Goal: Book appointment/travel/reservation

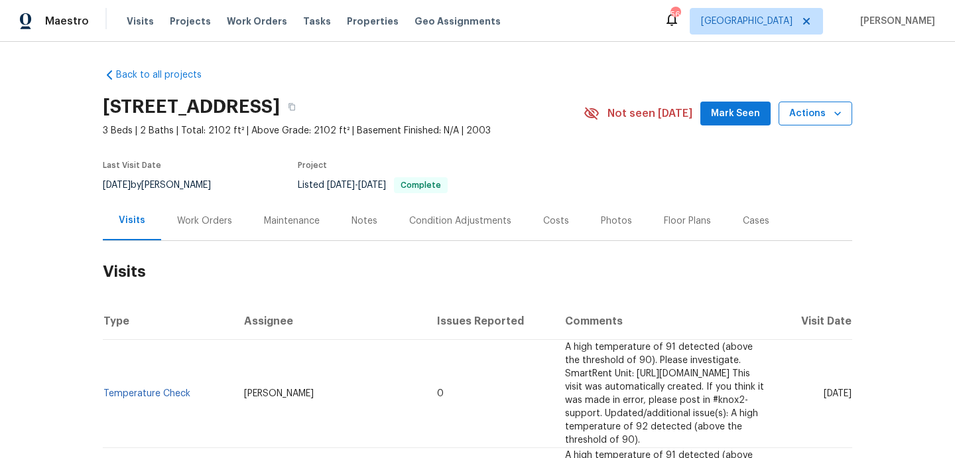
click at [809, 123] on button "Actions" at bounding box center [816, 113] width 74 height 25
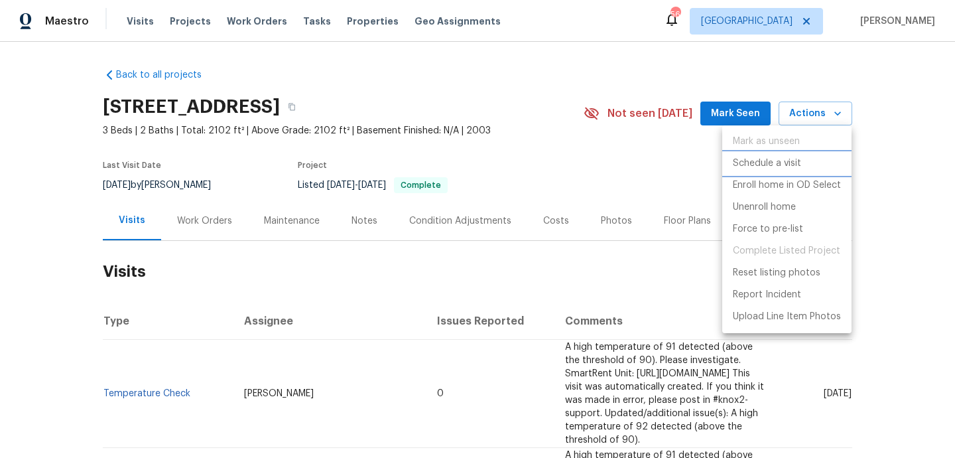
click at [773, 167] on p "Schedule a visit" at bounding box center [767, 164] width 68 height 14
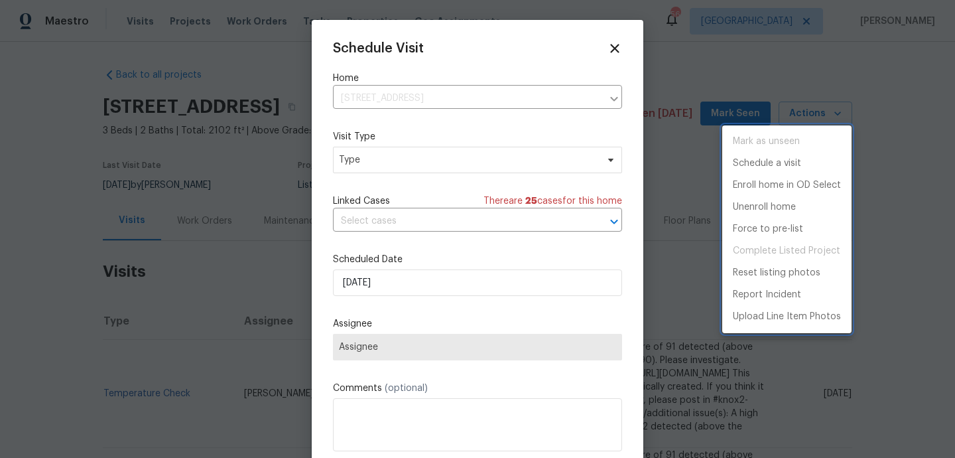
click at [464, 157] on div at bounding box center [477, 229] width 955 height 458
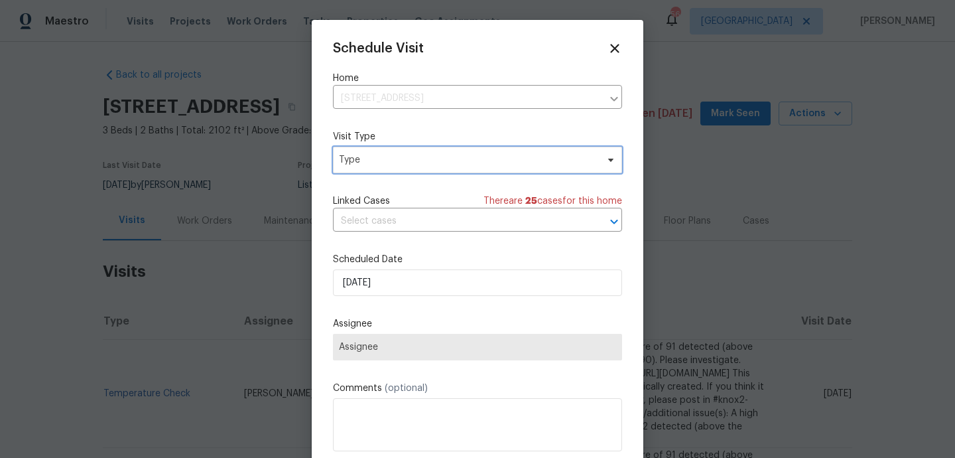
click at [452, 160] on span "Type" at bounding box center [468, 159] width 258 height 13
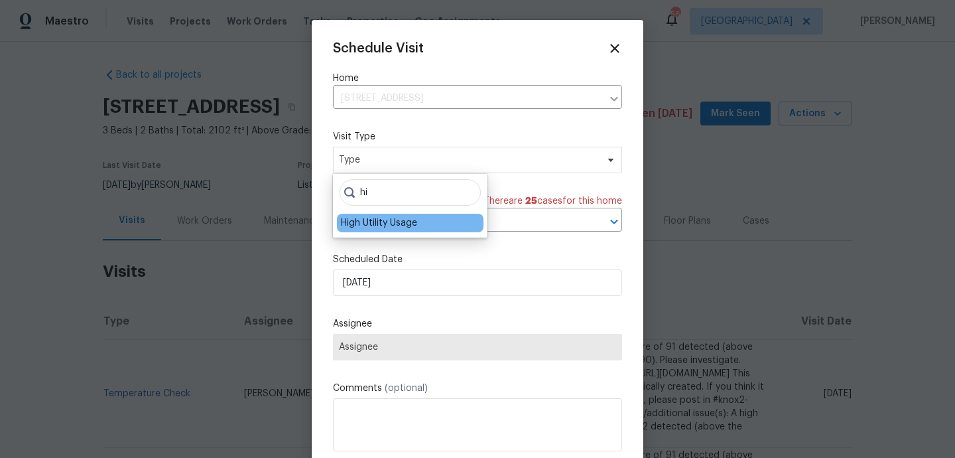
type input "hi"
click at [401, 225] on div "High Utility Usage" at bounding box center [379, 222] width 76 height 13
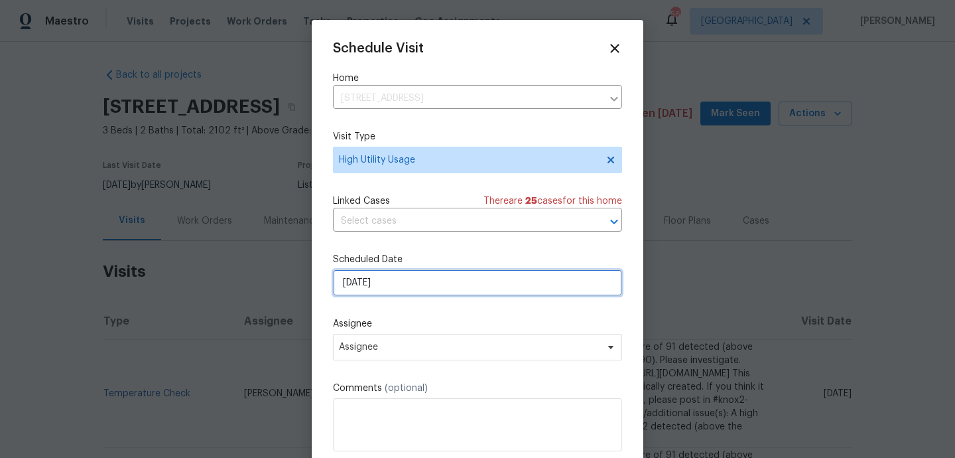
click at [384, 291] on input "[DATE]" at bounding box center [477, 282] width 289 height 27
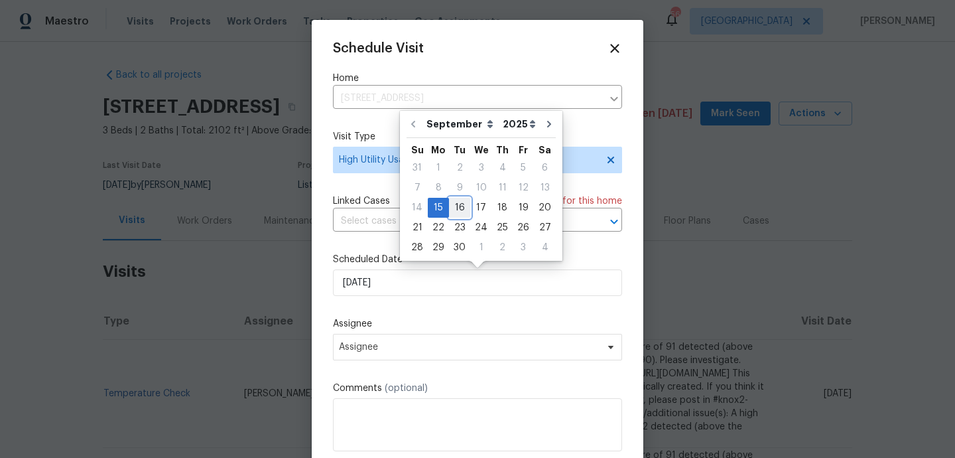
click at [452, 213] on div "16" at bounding box center [459, 207] width 21 height 19
type input "[DATE]"
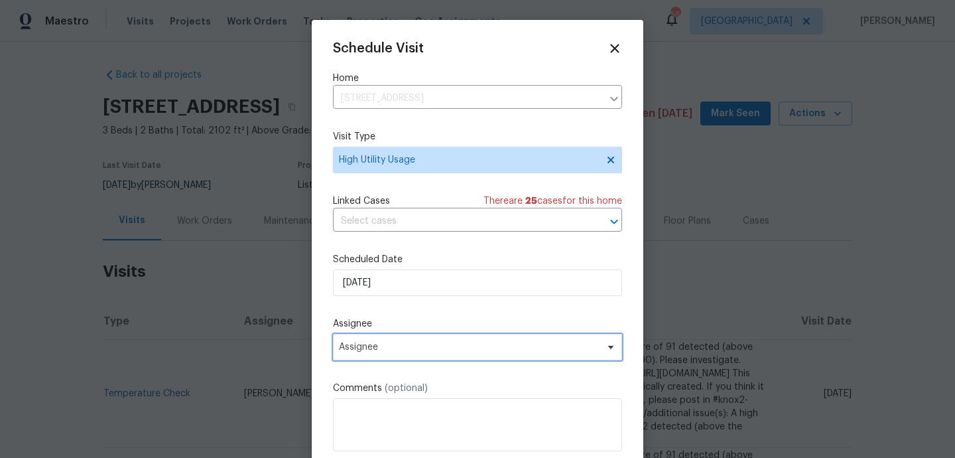
click at [361, 357] on span "Assignee" at bounding box center [477, 347] width 289 height 27
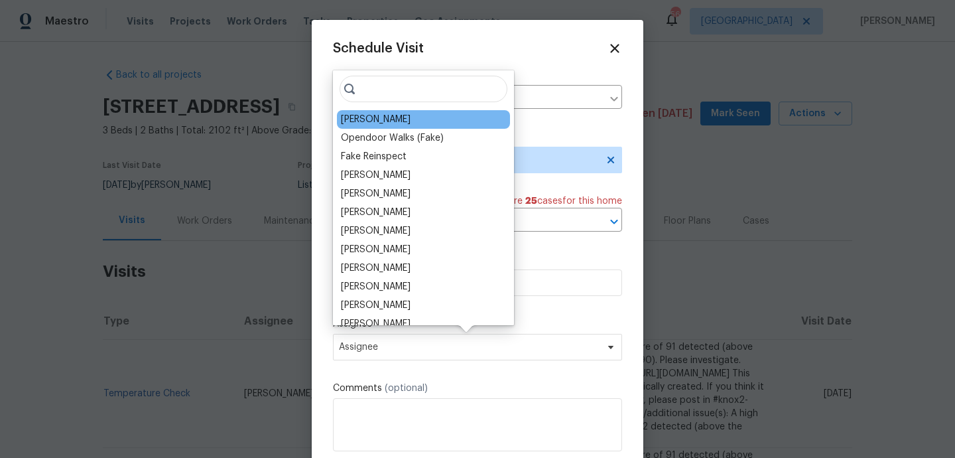
click at [353, 125] on div "[PERSON_NAME]" at bounding box center [376, 119] width 70 height 13
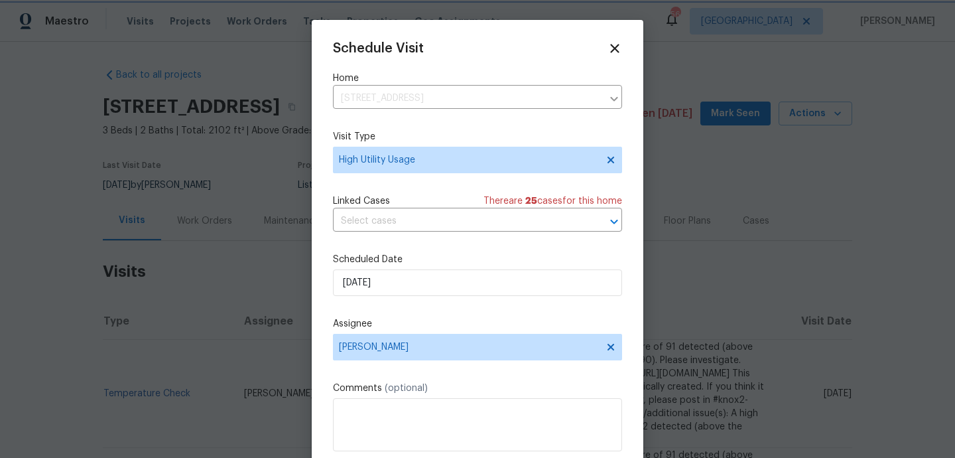
scroll to position [24, 0]
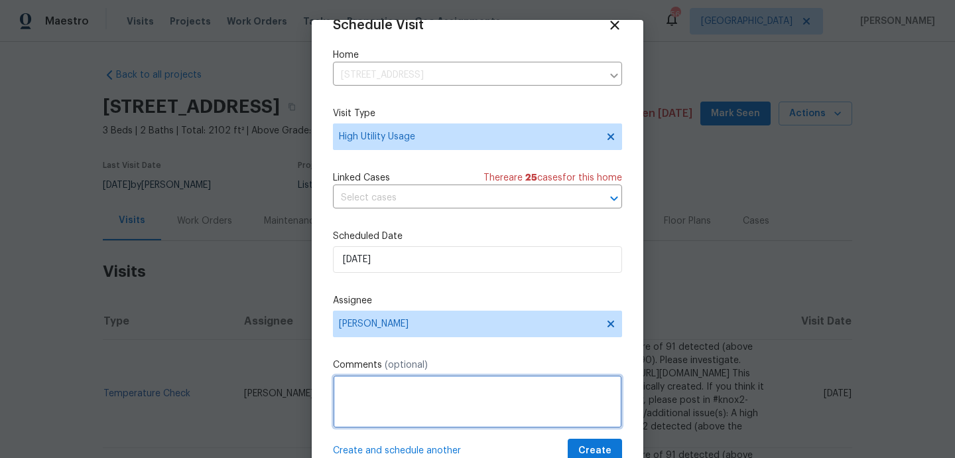
click at [360, 421] on textarea at bounding box center [477, 401] width 289 height 53
paste textarea "Hi team, we received a high usage of Water bill from a utility company for this…"
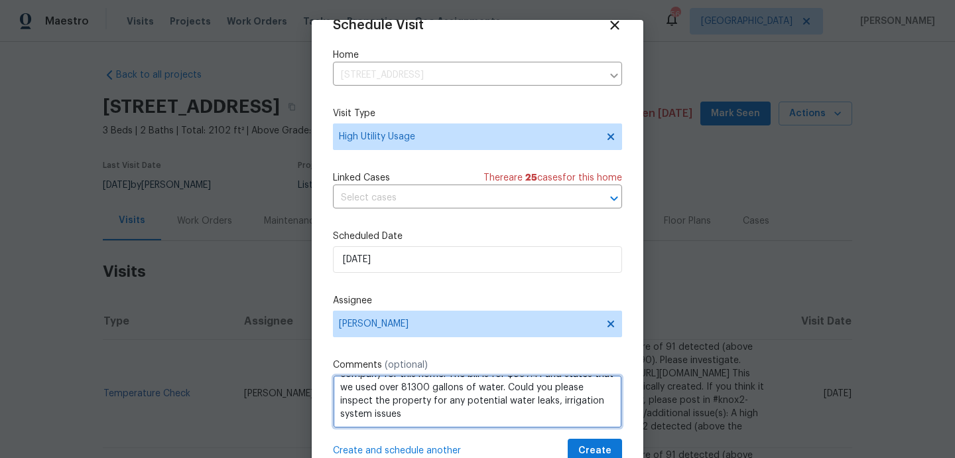
scroll to position [12, 0]
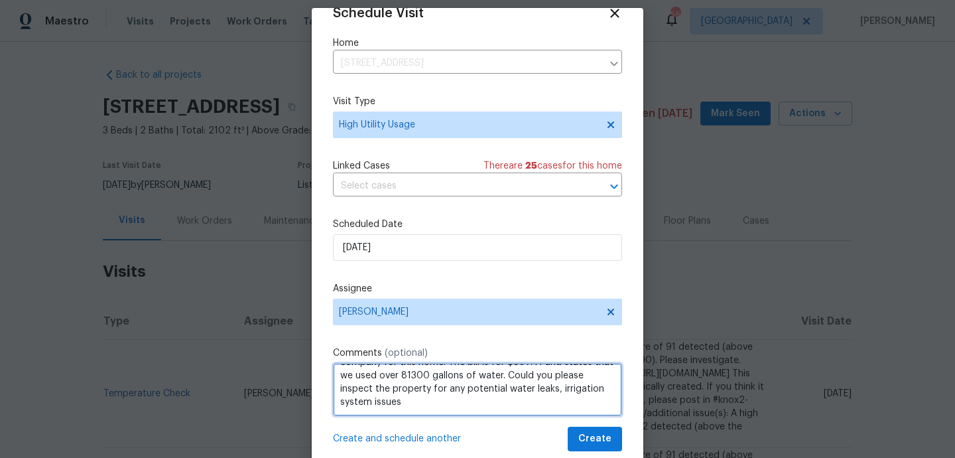
type textarea "Hi team, we received a high usage of Water bill from a utility company for this…"
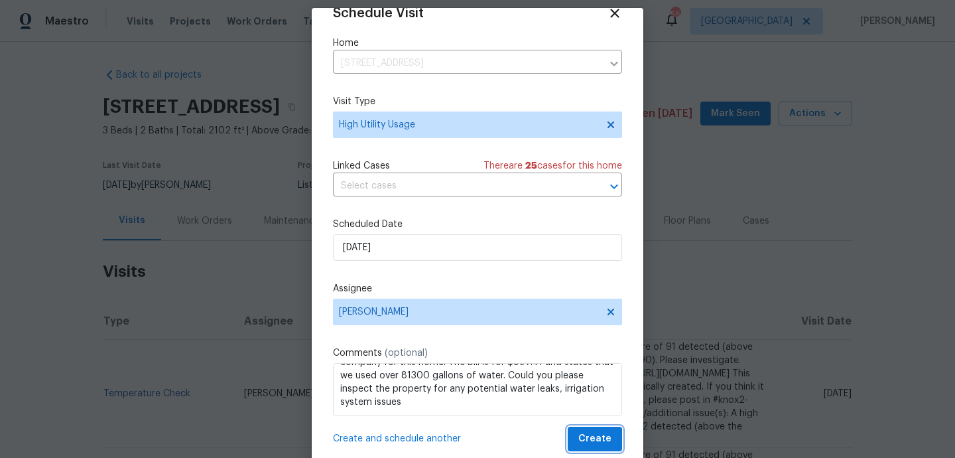
click at [575, 437] on button "Create" at bounding box center [595, 438] width 54 height 25
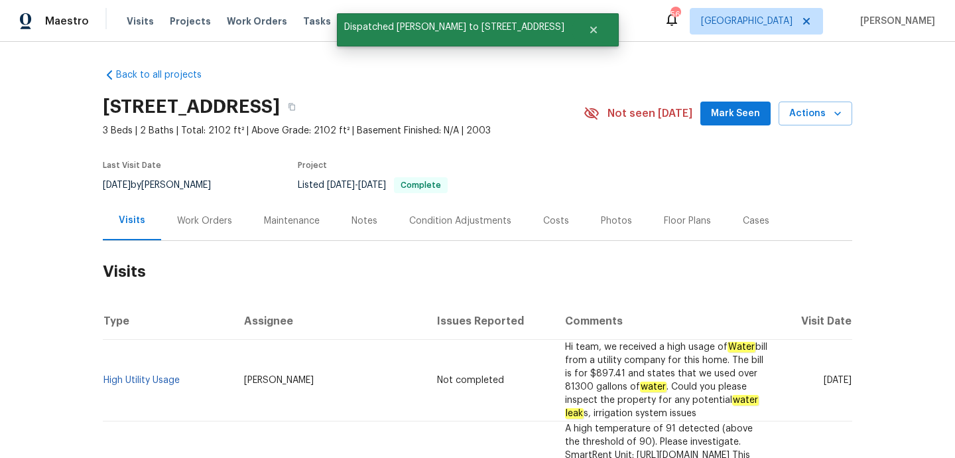
scroll to position [0, 0]
click at [133, 375] on link "High Utility Usage" at bounding box center [141, 379] width 76 height 9
